Goal: Information Seeking & Learning: Learn about a topic

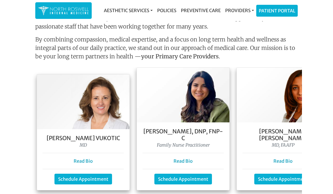
scroll to position [476, 0]
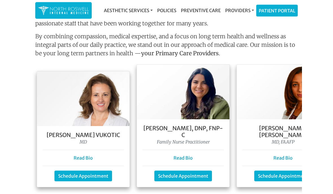
click at [92, 139] on div "Dr. Goga Vukotic MD Read Bio Schedule Appointment" at bounding box center [83, 156] width 93 height 61
click at [92, 155] on link "Read Bio" at bounding box center [83, 158] width 19 height 6
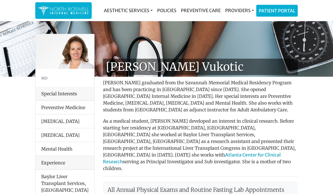
click at [242, 9] on link "Providers" at bounding box center [239, 10] width 33 height 11
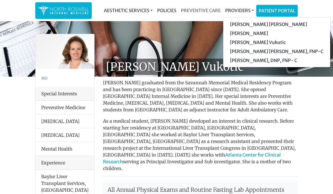
click at [204, 8] on link "Preventive Care" at bounding box center [201, 10] width 44 height 11
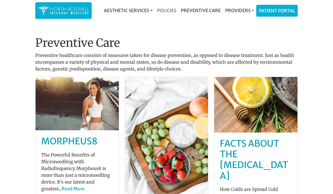
click at [166, 10] on link "Policies" at bounding box center [167, 10] width 24 height 11
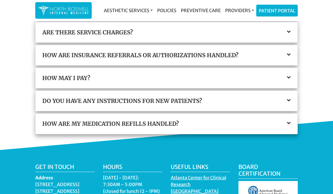
scroll to position [183, 0]
click at [290, 79] on icon at bounding box center [289, 78] width 4 height 6
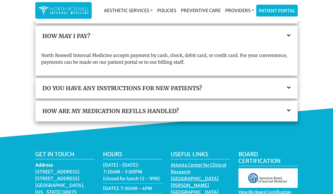
scroll to position [225, 0]
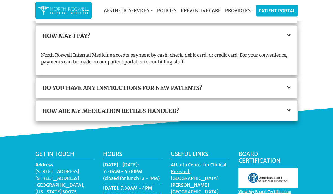
click at [293, 86] on div "Do you have any instructions for new patients?" at bounding box center [167, 88] width 262 height 20
click at [290, 85] on icon at bounding box center [289, 88] width 4 height 6
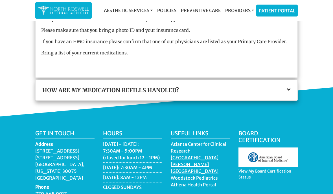
scroll to position [284, 0]
click at [290, 91] on icon at bounding box center [289, 90] width 4 height 6
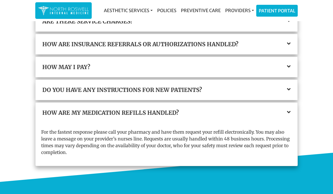
scroll to position [193, 0]
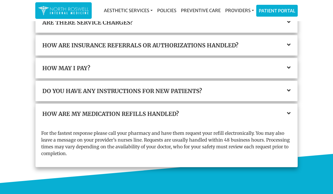
click at [294, 46] on div "How are insurance referrals or authorizations handled?" at bounding box center [167, 45] width 262 height 20
click at [292, 43] on div "How are insurance referrals or authorizations handled?" at bounding box center [167, 45] width 262 height 20
click at [290, 44] on icon at bounding box center [289, 45] width 4 height 6
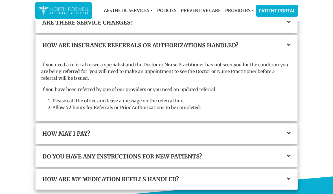
click at [290, 43] on icon at bounding box center [289, 45] width 4 height 6
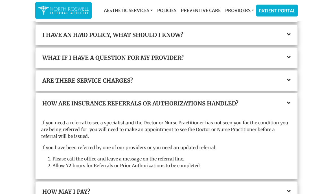
scroll to position [133, 0]
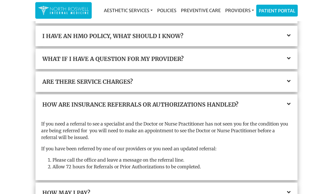
click at [293, 81] on div "Are there service charges?" at bounding box center [167, 82] width 262 height 20
click at [290, 83] on icon at bounding box center [289, 82] width 4 height 6
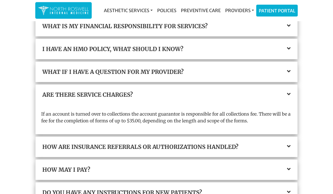
scroll to position [119, 0]
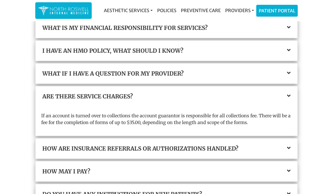
click at [295, 71] on div "What if I have a question for my provider?" at bounding box center [167, 73] width 262 height 20
click at [290, 74] on icon at bounding box center [289, 73] width 4 height 6
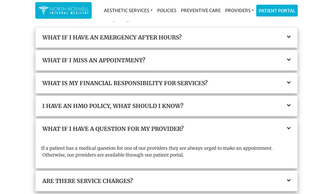
click at [288, 84] on icon at bounding box center [289, 83] width 4 height 6
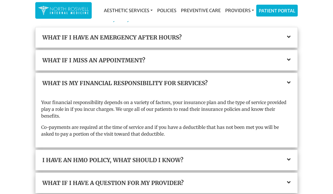
scroll to position [64, 0]
click at [290, 39] on icon at bounding box center [289, 37] width 4 height 6
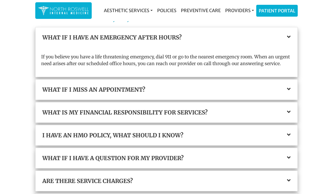
click at [289, 38] on icon at bounding box center [289, 37] width 4 height 6
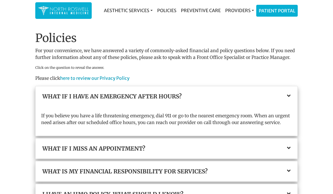
scroll to position [0, 0]
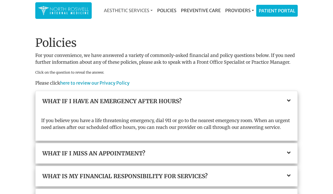
click at [128, 12] on link "Aesthetic Services" at bounding box center [128, 10] width 53 height 11
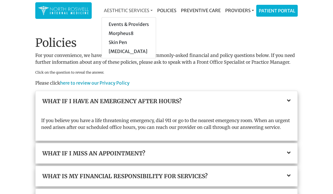
click at [134, 5] on link "Aesthetic Services" at bounding box center [128, 10] width 53 height 11
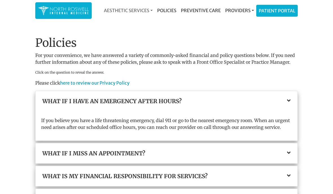
click at [138, 5] on link "Aesthetic Services" at bounding box center [128, 10] width 53 height 11
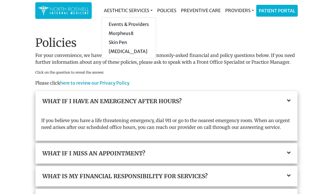
click at [180, 32] on div "Policies For your convenience, we have answered a variety of commonly-asked fin…" at bounding box center [166, 186] width 271 height 327
